Goal: Check status

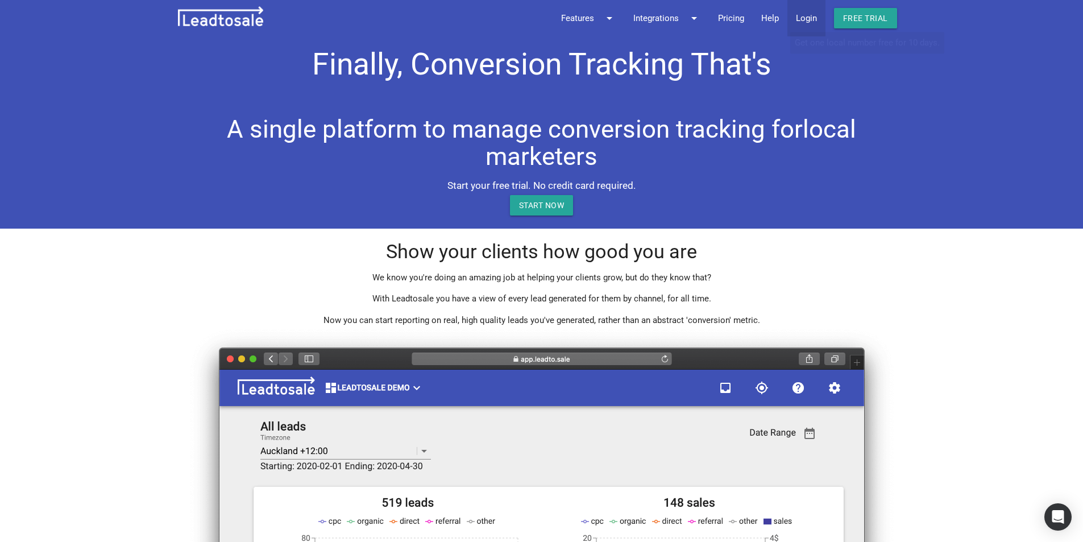
click at [818, 18] on link "Login" at bounding box center [806, 18] width 38 height 36
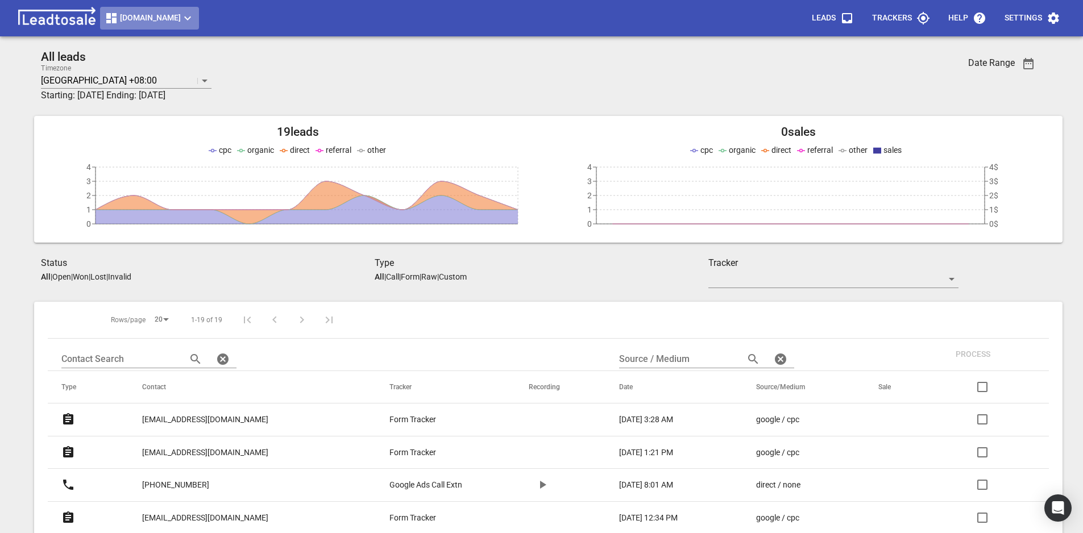
click at [164, 20] on span "[DOMAIN_NAME]" at bounding box center [150, 18] width 90 height 14
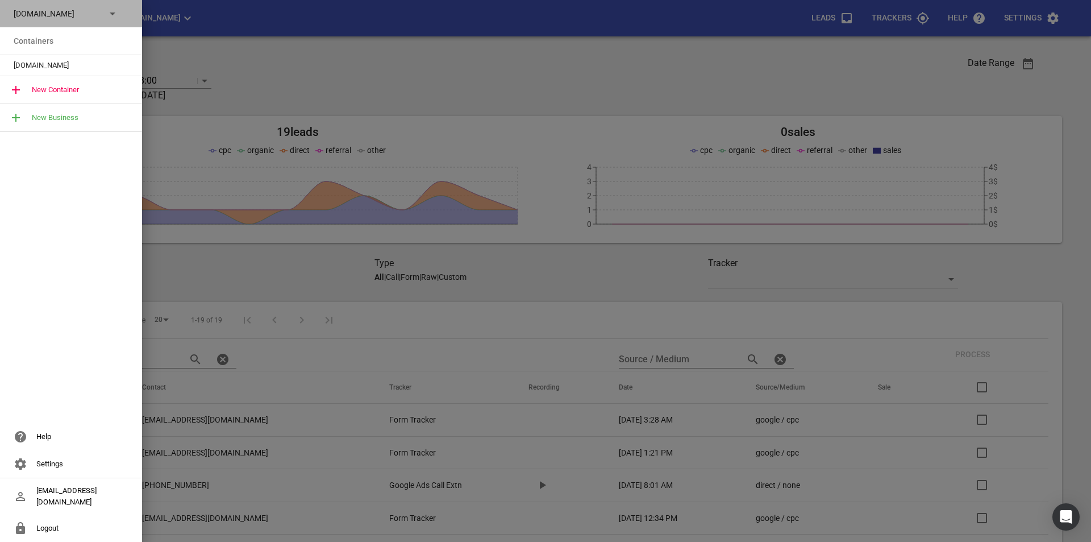
click at [96, 18] on p "[DOMAIN_NAME]" at bounding box center [55, 14] width 83 height 12
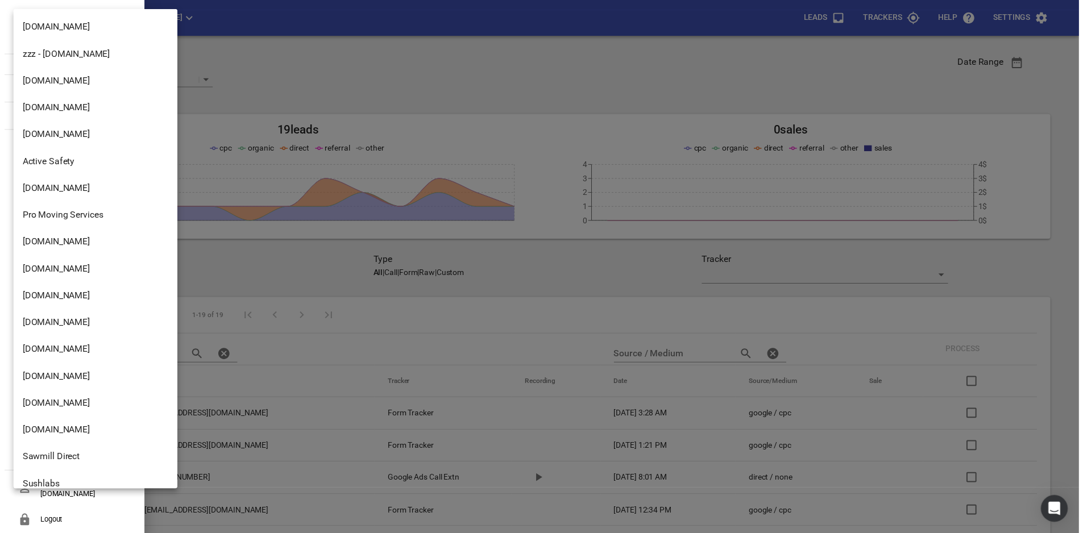
scroll to position [1868, 0]
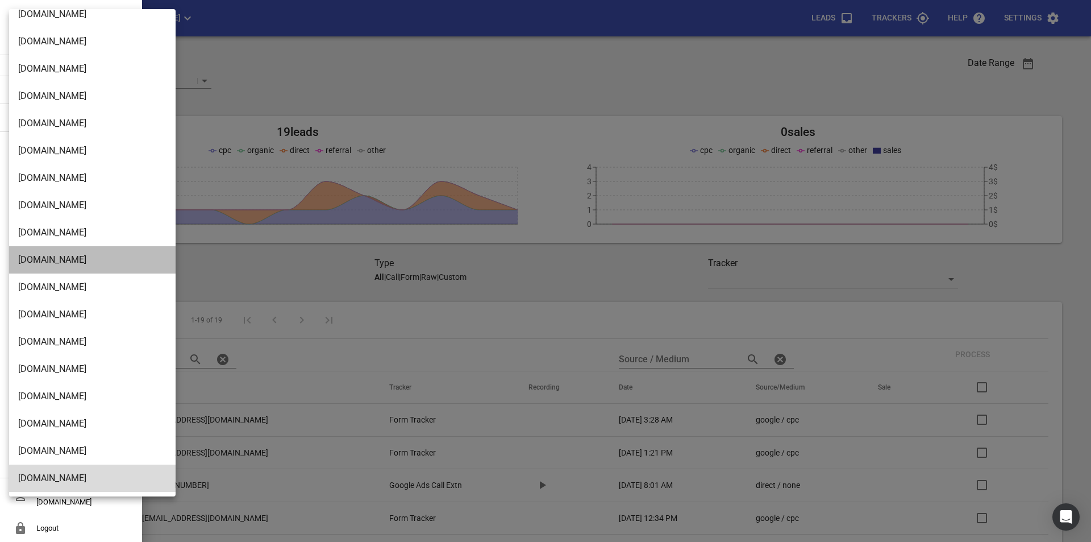
click at [74, 259] on li "[DOMAIN_NAME]" at bounding box center [96, 259] width 175 height 27
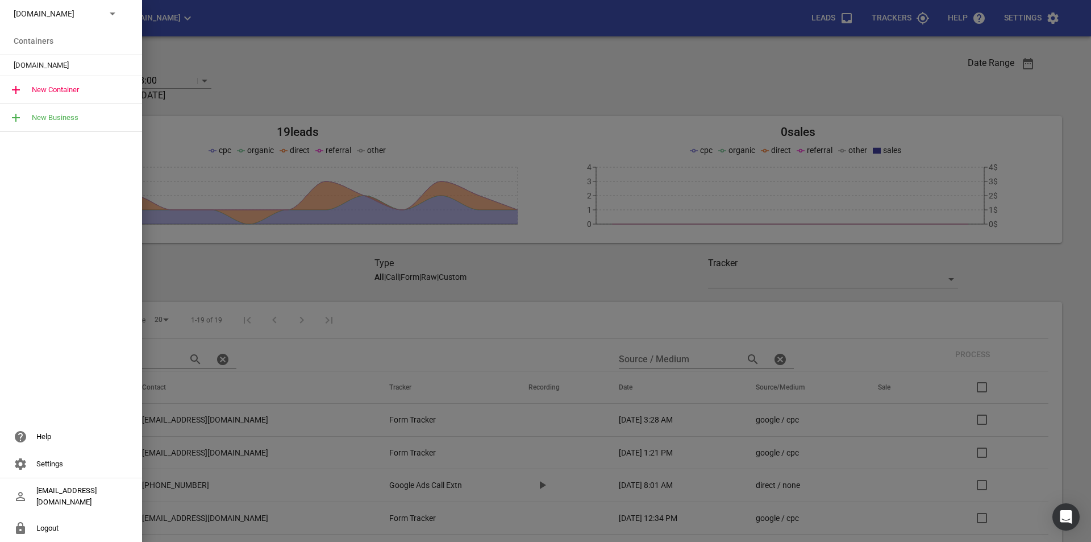
click at [88, 68] on span "[DOMAIN_NAME]" at bounding box center [67, 65] width 106 height 11
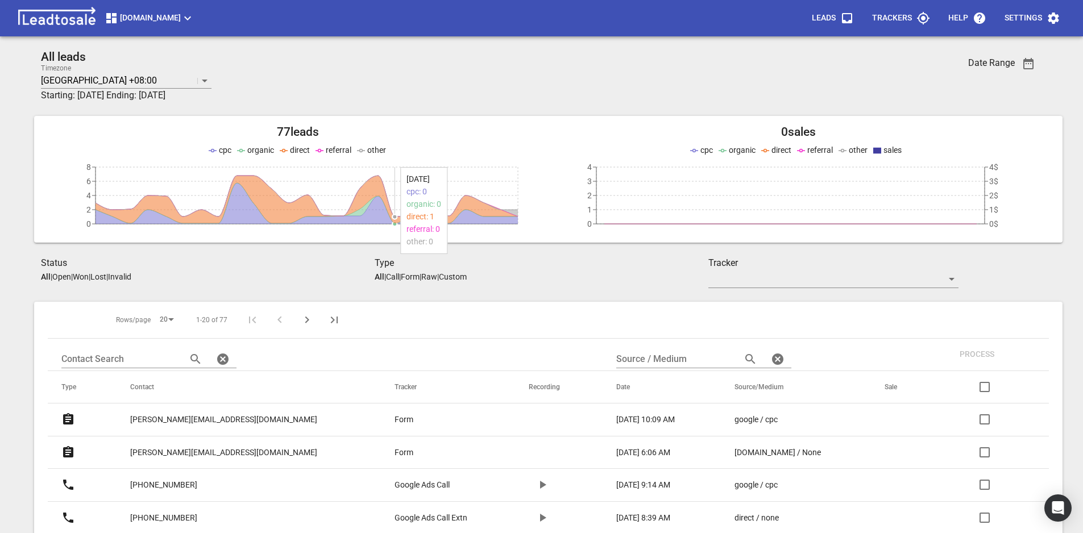
click at [1033, 68] on icon "button" at bounding box center [1028, 63] width 10 height 11
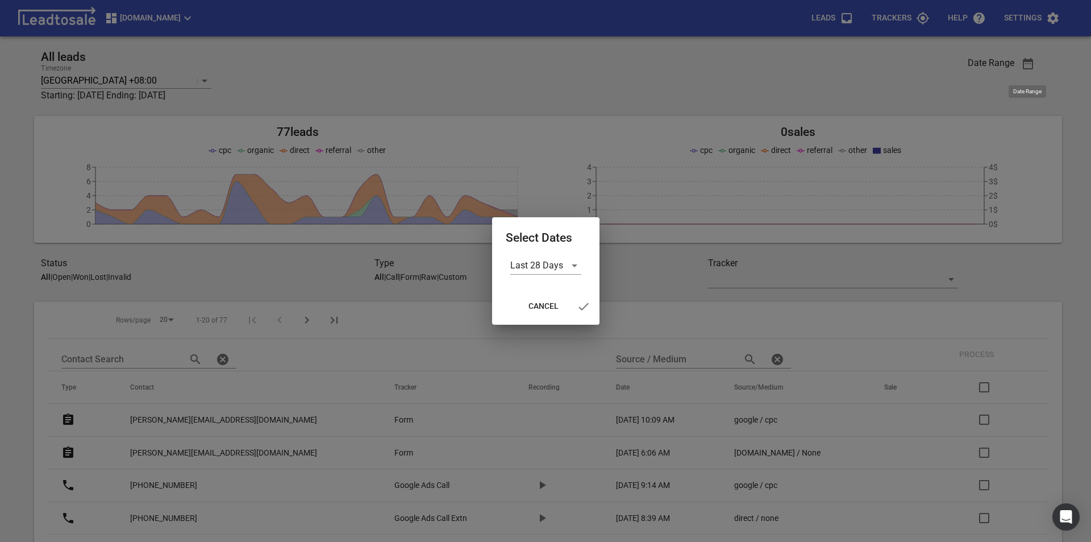
click at [1029, 67] on div at bounding box center [545, 271] width 1091 height 542
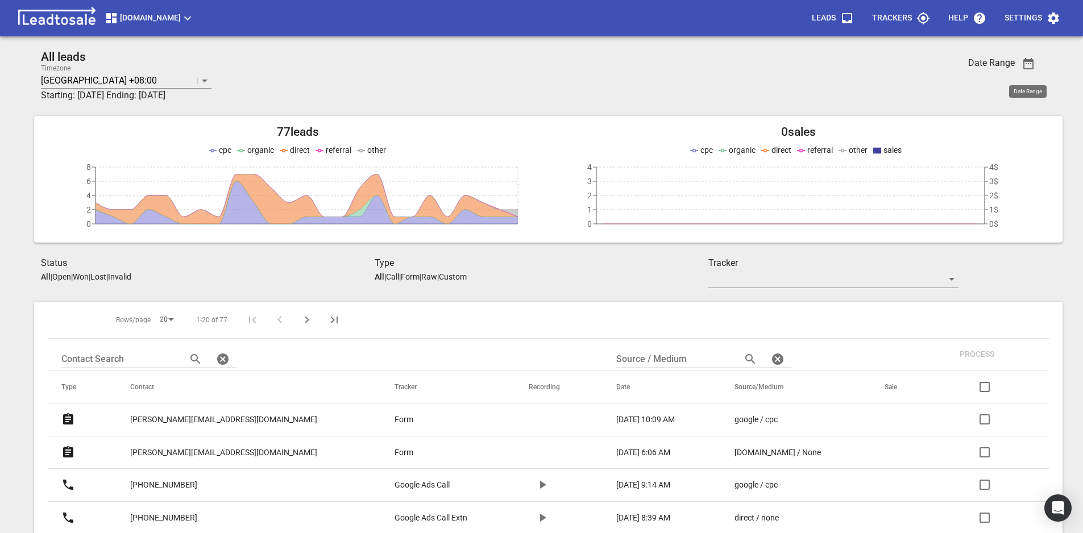
click at [1029, 68] on icon "button" at bounding box center [1028, 64] width 14 height 14
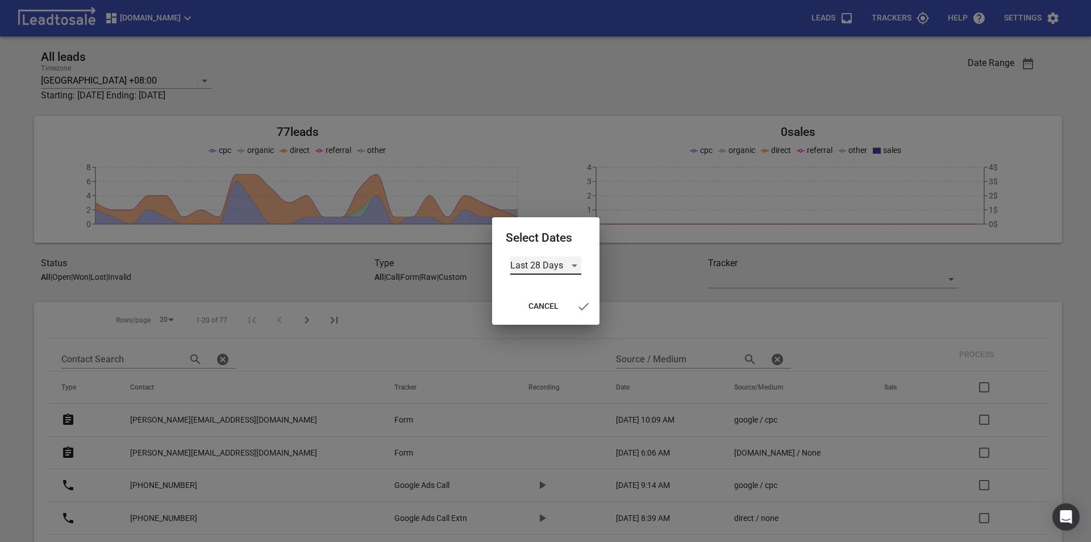
click at [571, 265] on div "Last 28 Days" at bounding box center [545, 265] width 71 height 18
click at [546, 344] on li "Custom" at bounding box center [545, 347] width 71 height 27
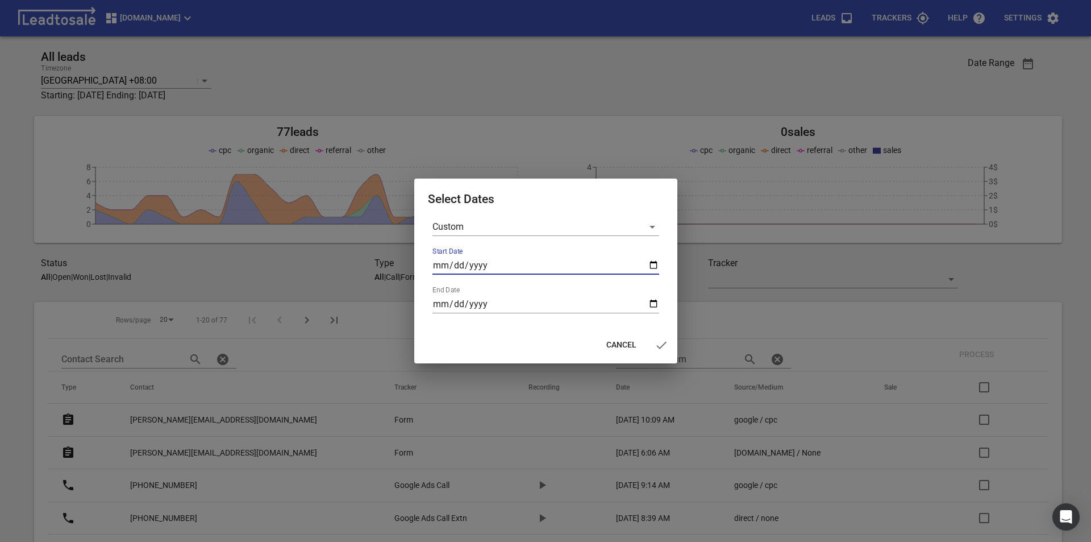
click at [658, 265] on input "Start Date" at bounding box center [546, 265] width 227 height 18
type input "[DATE]"
click at [653, 305] on input "End Date" at bounding box center [546, 304] width 227 height 18
type input "[DATE]"
click at [662, 347] on icon "button" at bounding box center [662, 345] width 14 height 14
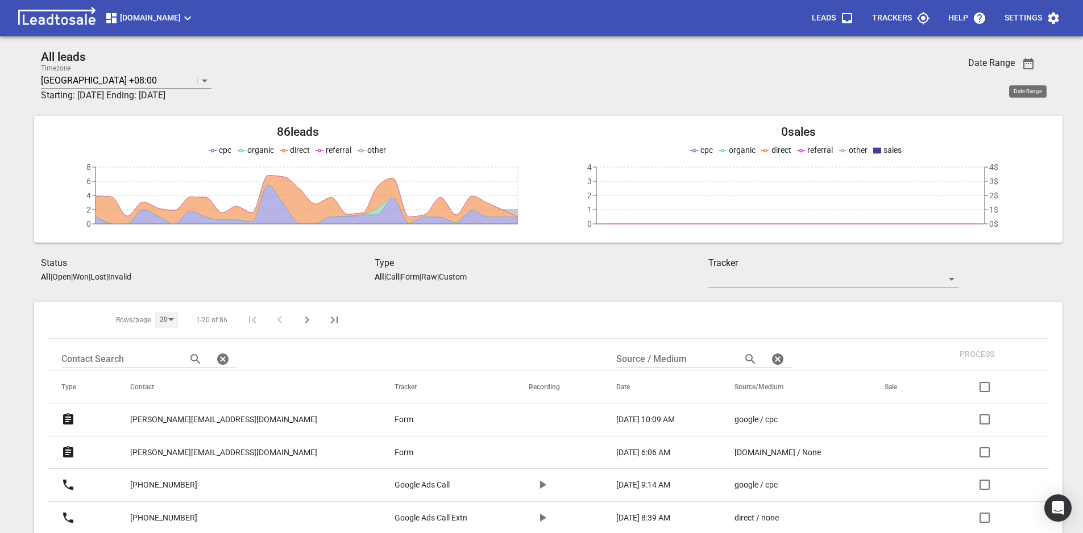
click at [158, 320] on div "20" at bounding box center [166, 319] width 23 height 15
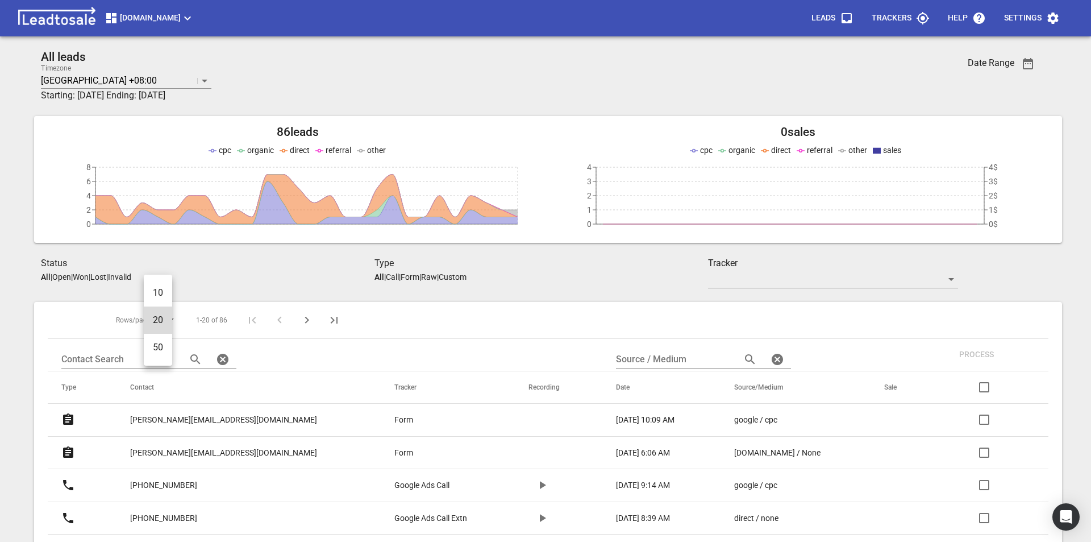
click at [158, 347] on li "50" at bounding box center [158, 347] width 28 height 27
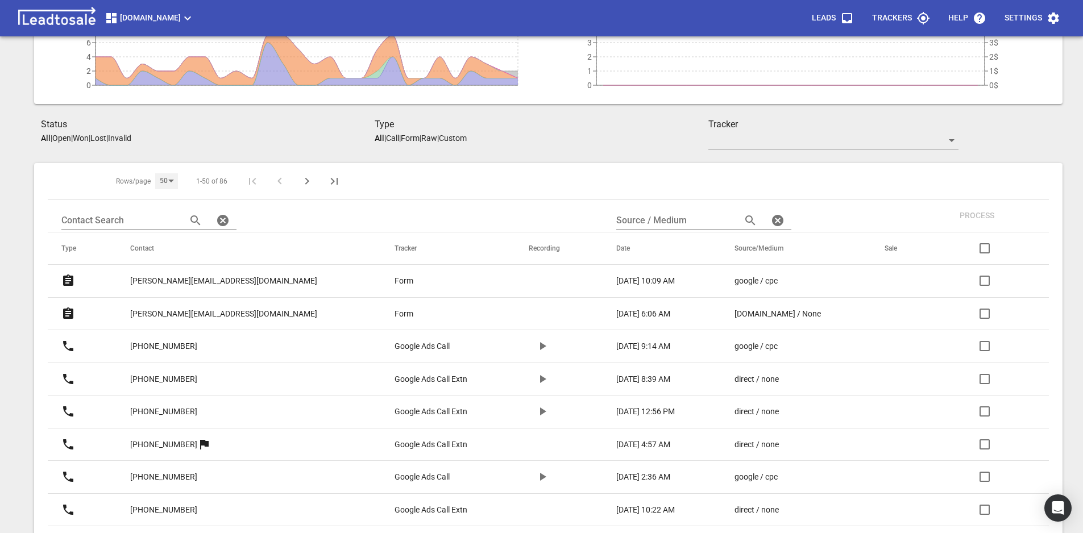
scroll to position [37, 0]
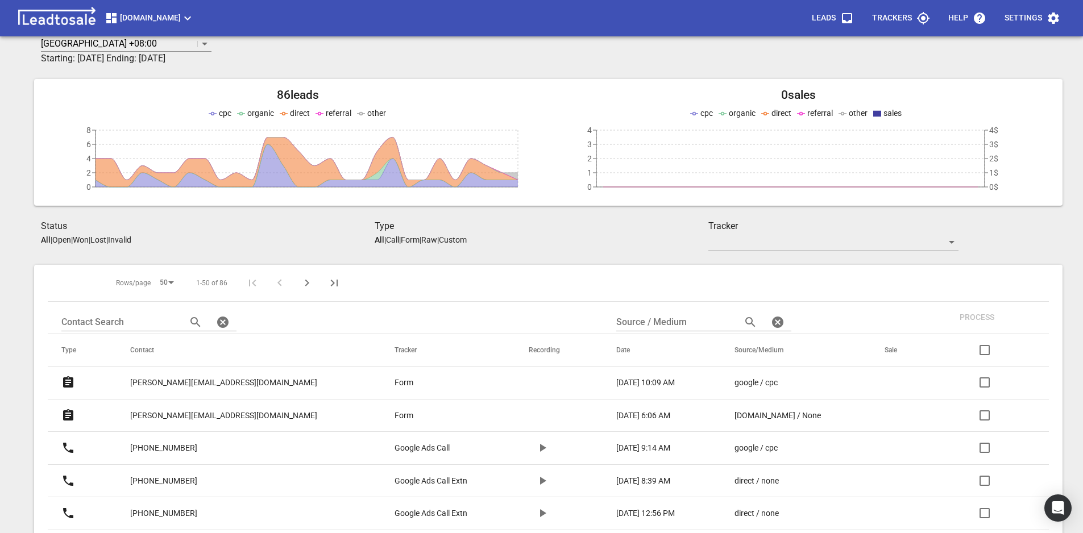
click at [300, 285] on icon "Next Page" at bounding box center [307, 283] width 14 height 14
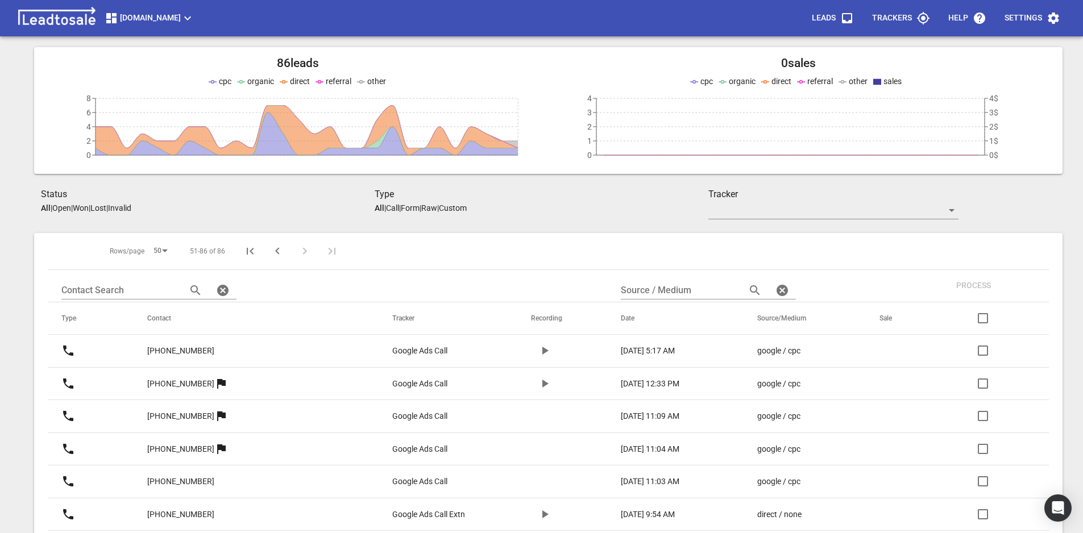
scroll to position [70, 0]
